Goal: Task Accomplishment & Management: Use online tool/utility

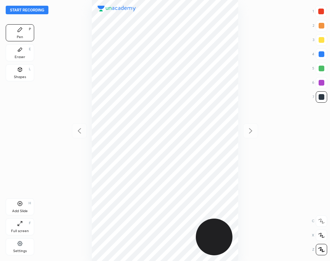
scroll to position [261, 216]
click at [40, 11] on button "Start recording" at bounding box center [27, 10] width 43 height 9
click at [324, 55] on div at bounding box center [322, 54] width 6 height 6
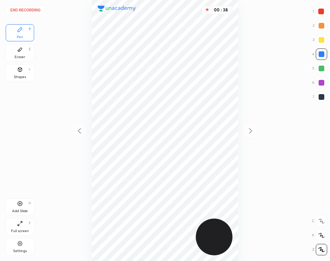
click at [323, 69] on div at bounding box center [322, 69] width 6 height 6
click at [320, 58] on div at bounding box center [321, 53] width 11 height 11
click at [321, 100] on div at bounding box center [321, 96] width 11 height 11
click at [21, 207] on div "Add Slide H" at bounding box center [20, 206] width 29 height 17
click at [79, 134] on icon at bounding box center [79, 131] width 9 height 9
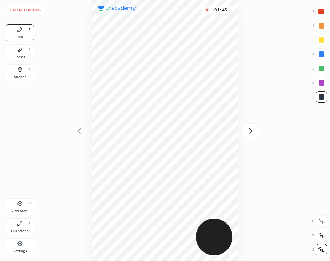
click at [252, 129] on icon at bounding box center [251, 131] width 9 height 9
click at [321, 13] on div at bounding box center [322, 12] width 6 height 6
click at [77, 134] on icon at bounding box center [79, 131] width 9 height 9
click at [251, 131] on icon at bounding box center [251, 131] width 9 height 9
click at [83, 133] on div at bounding box center [79, 130] width 15 height 15
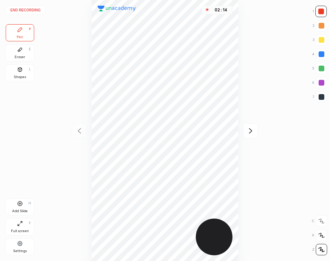
click at [253, 132] on icon at bounding box center [251, 131] width 9 height 9
click at [76, 128] on icon at bounding box center [79, 131] width 9 height 9
click at [256, 125] on div at bounding box center [250, 130] width 15 height 15
click at [79, 130] on icon at bounding box center [79, 130] width 3 height 5
click at [253, 131] on icon at bounding box center [251, 131] width 9 height 9
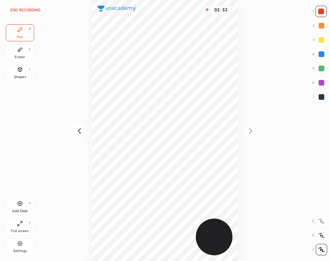
click at [23, 206] on div "Add Slide H" at bounding box center [20, 206] width 29 height 17
click at [321, 100] on div at bounding box center [321, 96] width 11 height 11
click at [82, 132] on icon at bounding box center [79, 131] width 9 height 9
click at [84, 133] on div at bounding box center [79, 130] width 15 height 15
click at [251, 127] on icon at bounding box center [251, 131] width 9 height 9
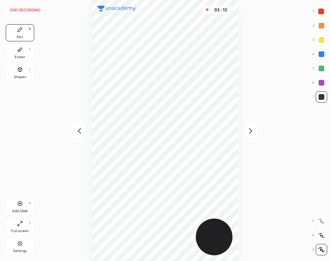
click at [252, 129] on icon at bounding box center [251, 131] width 9 height 9
click at [78, 133] on icon at bounding box center [79, 131] width 9 height 9
click at [251, 130] on icon at bounding box center [250, 130] width 3 height 5
click at [81, 129] on icon at bounding box center [79, 131] width 9 height 9
click at [252, 133] on icon at bounding box center [251, 131] width 9 height 9
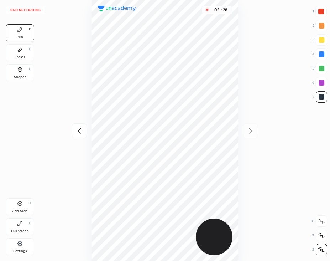
click at [81, 132] on icon at bounding box center [79, 131] width 9 height 9
click at [249, 129] on icon at bounding box center [251, 131] width 9 height 9
click at [322, 12] on div at bounding box center [322, 12] width 6 height 6
click at [21, 71] on icon at bounding box center [20, 69] width 4 height 4
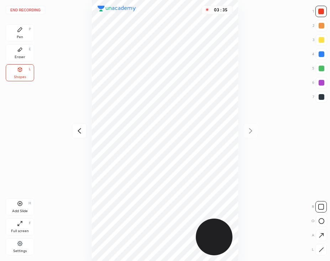
click at [37, 13] on button "End recording" at bounding box center [26, 10] width 40 height 9
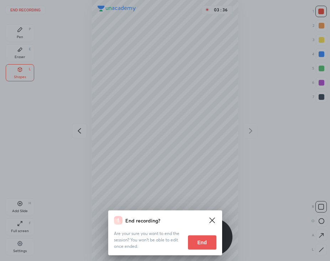
click at [206, 241] on button "End" at bounding box center [202, 242] width 29 height 14
